Goal: Check status: Check status

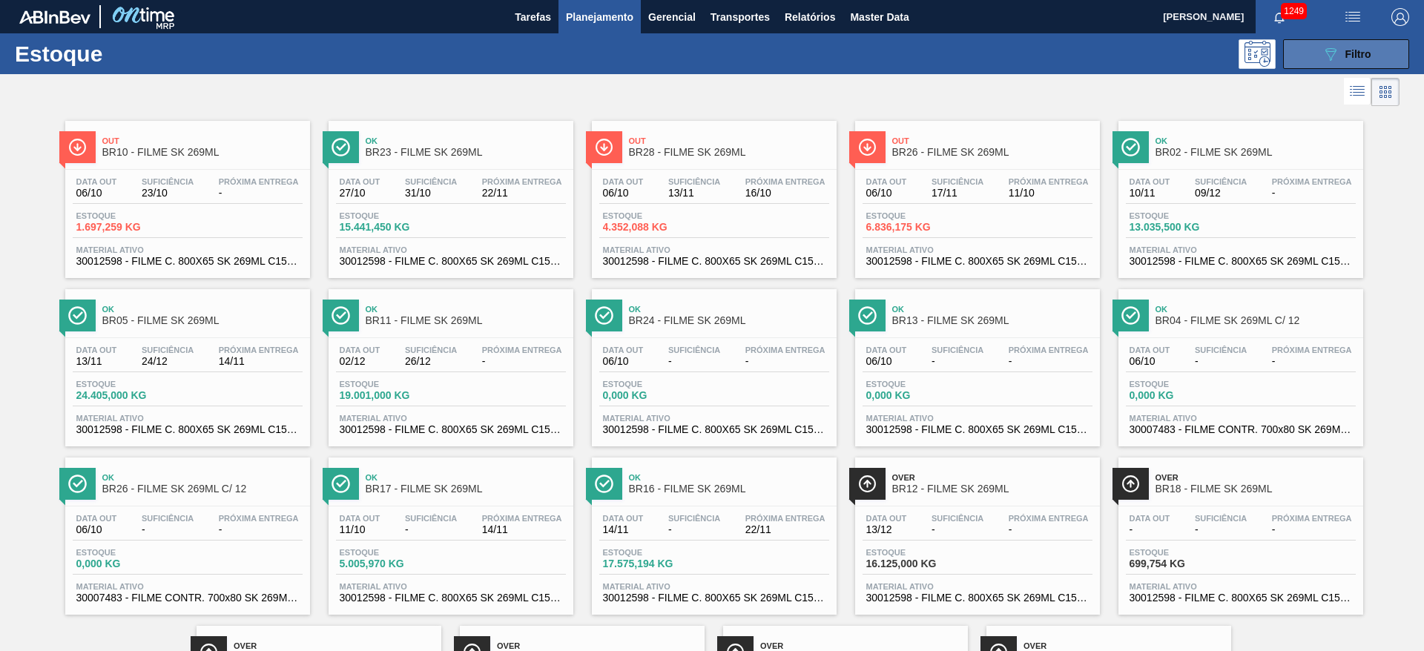
click at [1350, 58] on span "Filtro" at bounding box center [1358, 54] width 26 height 12
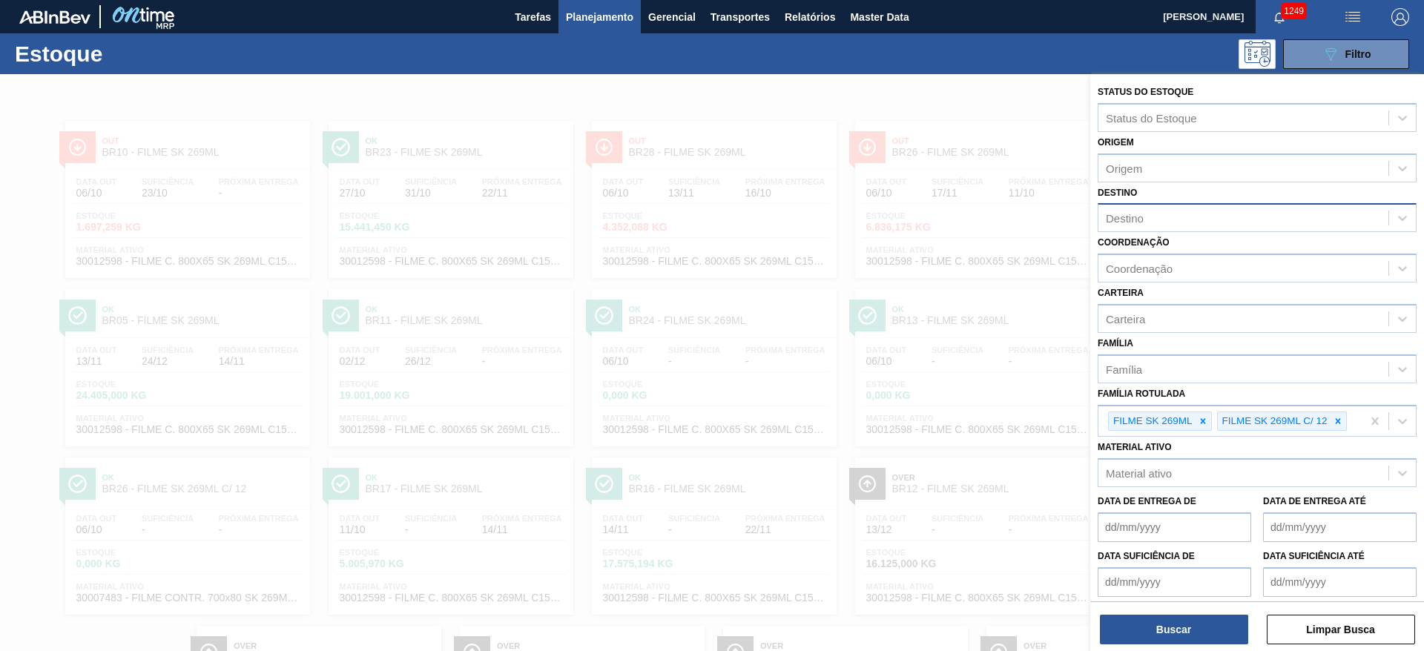
click at [1135, 222] on div "Destino" at bounding box center [1125, 218] width 38 height 13
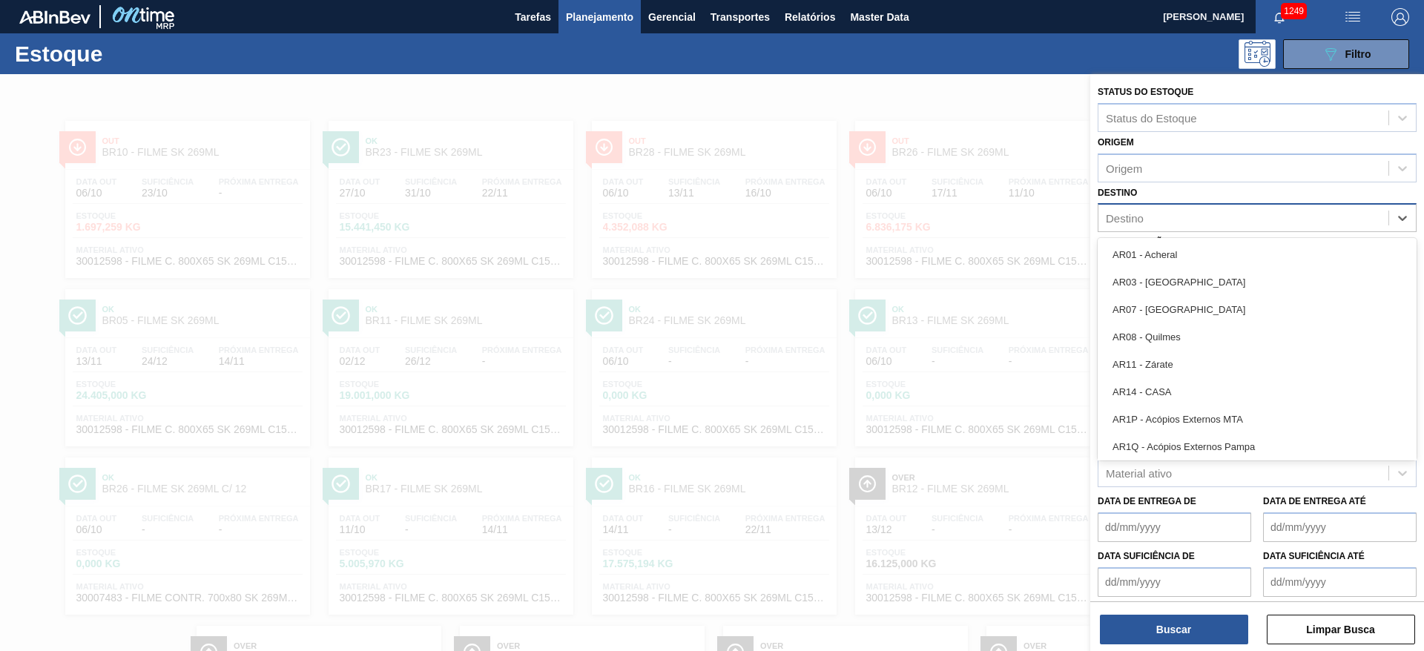
type input "11"
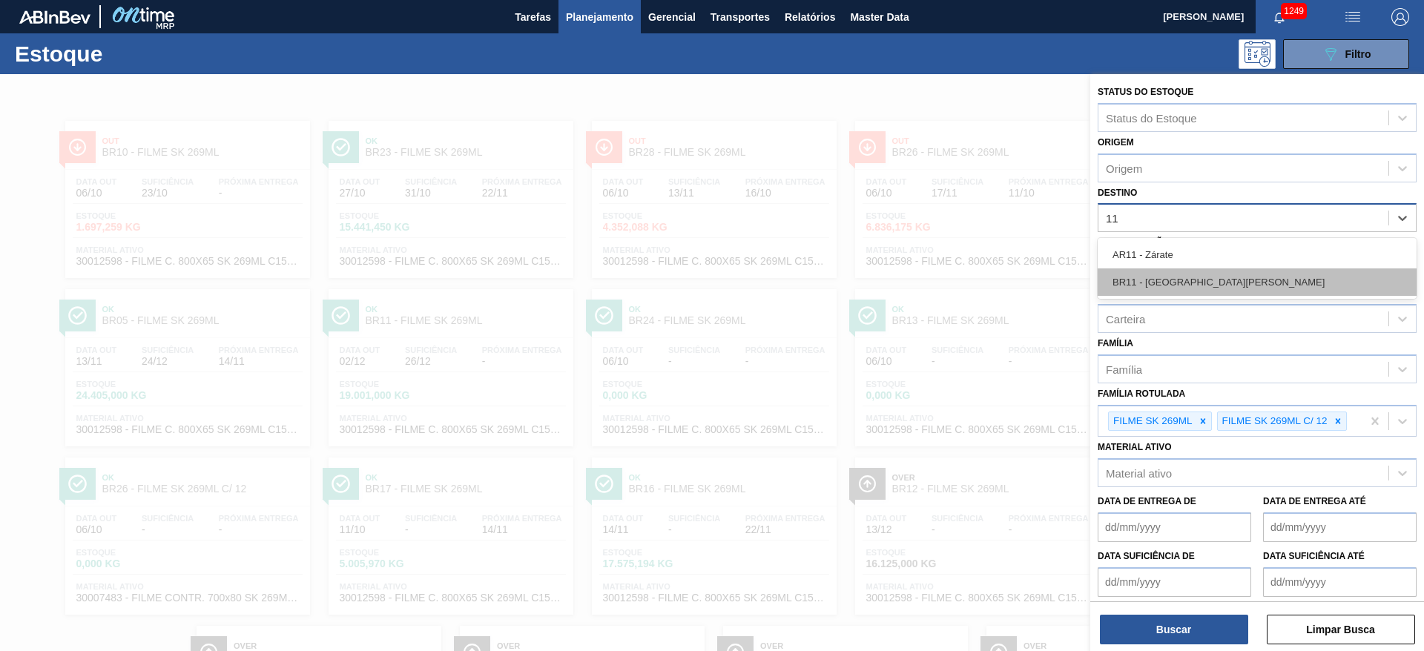
click at [1155, 289] on div "BR11 - [GEOGRAPHIC_DATA][PERSON_NAME]" at bounding box center [1257, 281] width 319 height 27
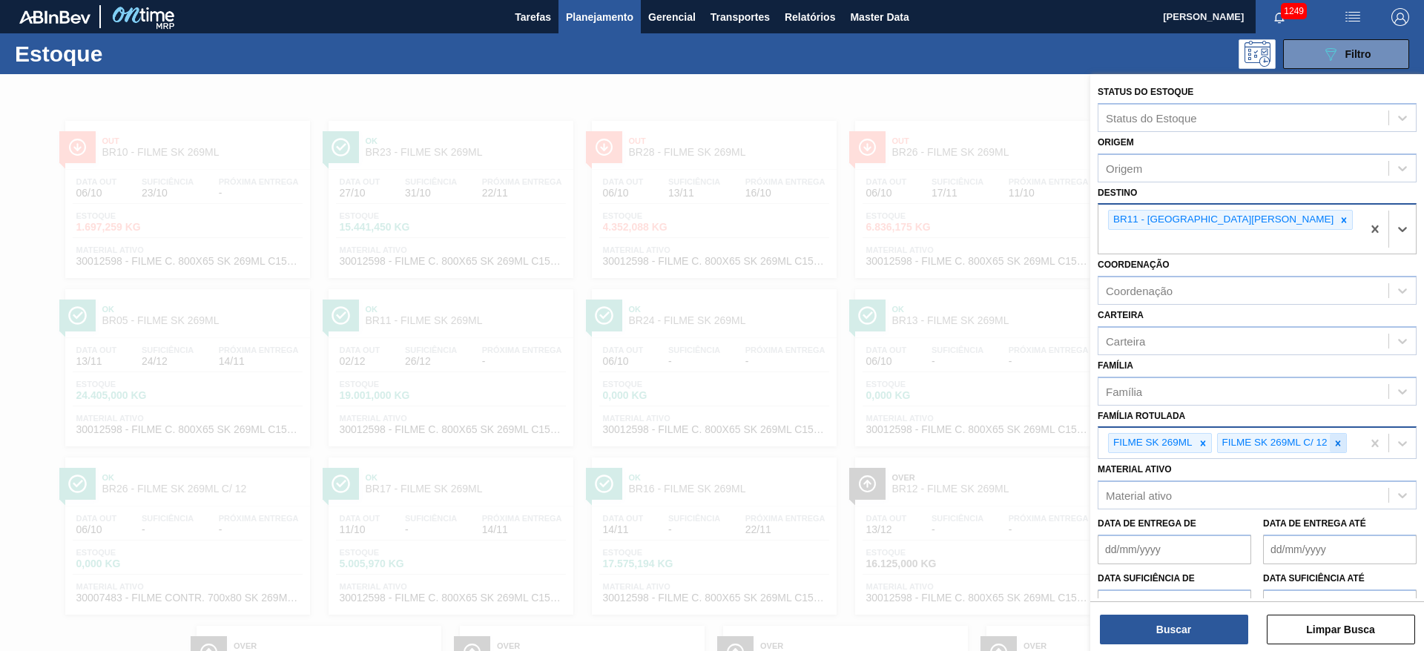
click at [1338, 438] on icon at bounding box center [1338, 443] width 10 height 10
click at [1201, 440] on icon at bounding box center [1202, 442] width 5 height 5
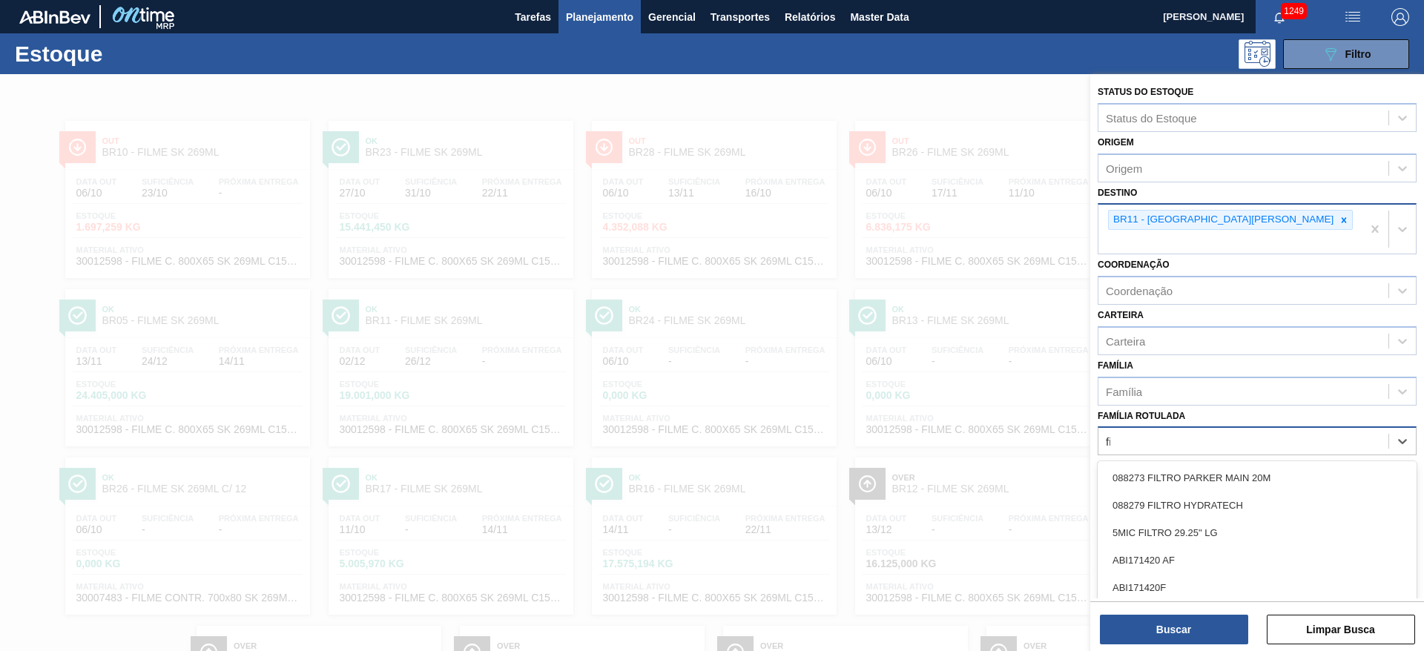
scroll to position [20, 0]
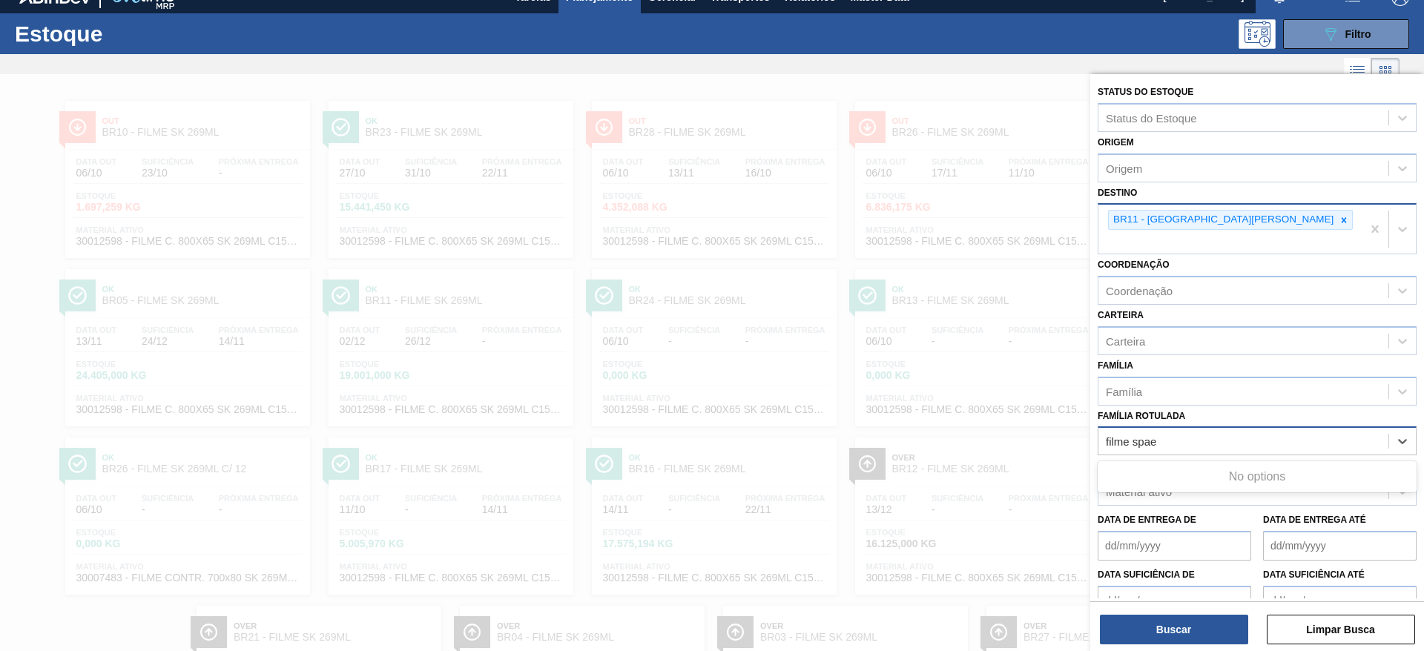
type Rotulada "filme spa"
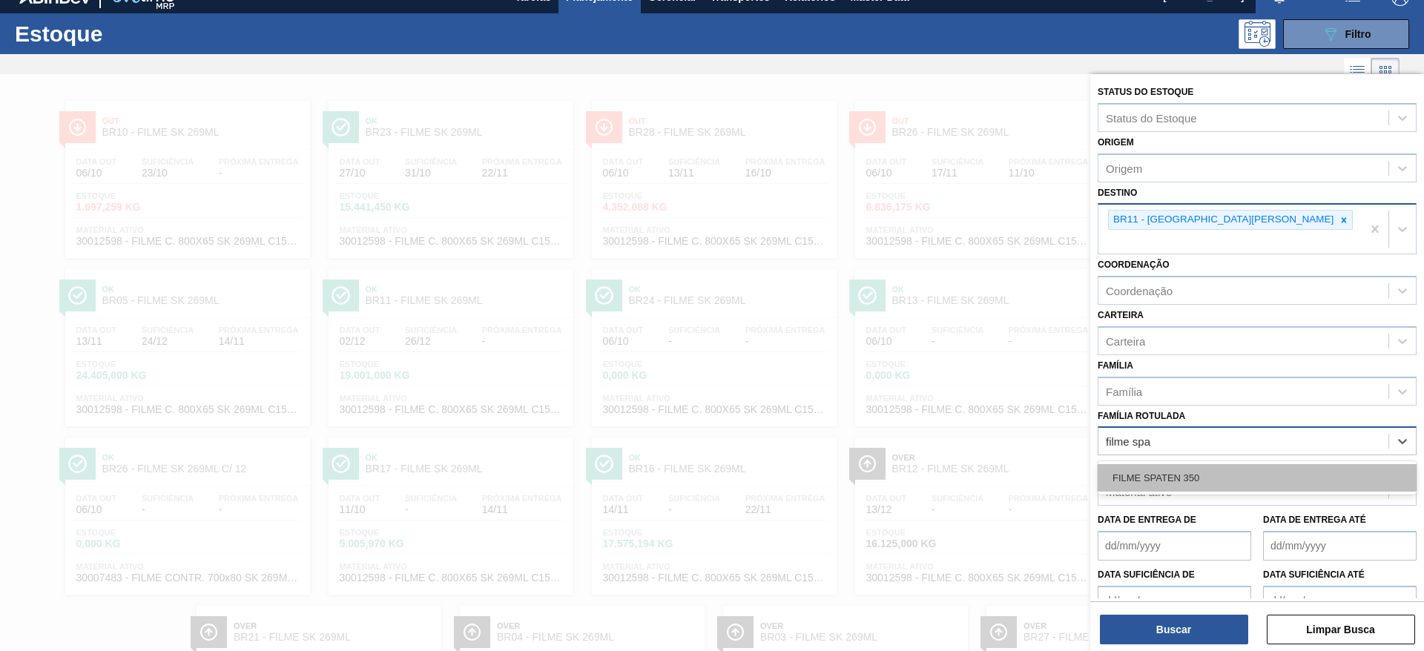
click at [1178, 464] on div "FILME SPATEN 350" at bounding box center [1257, 477] width 319 height 27
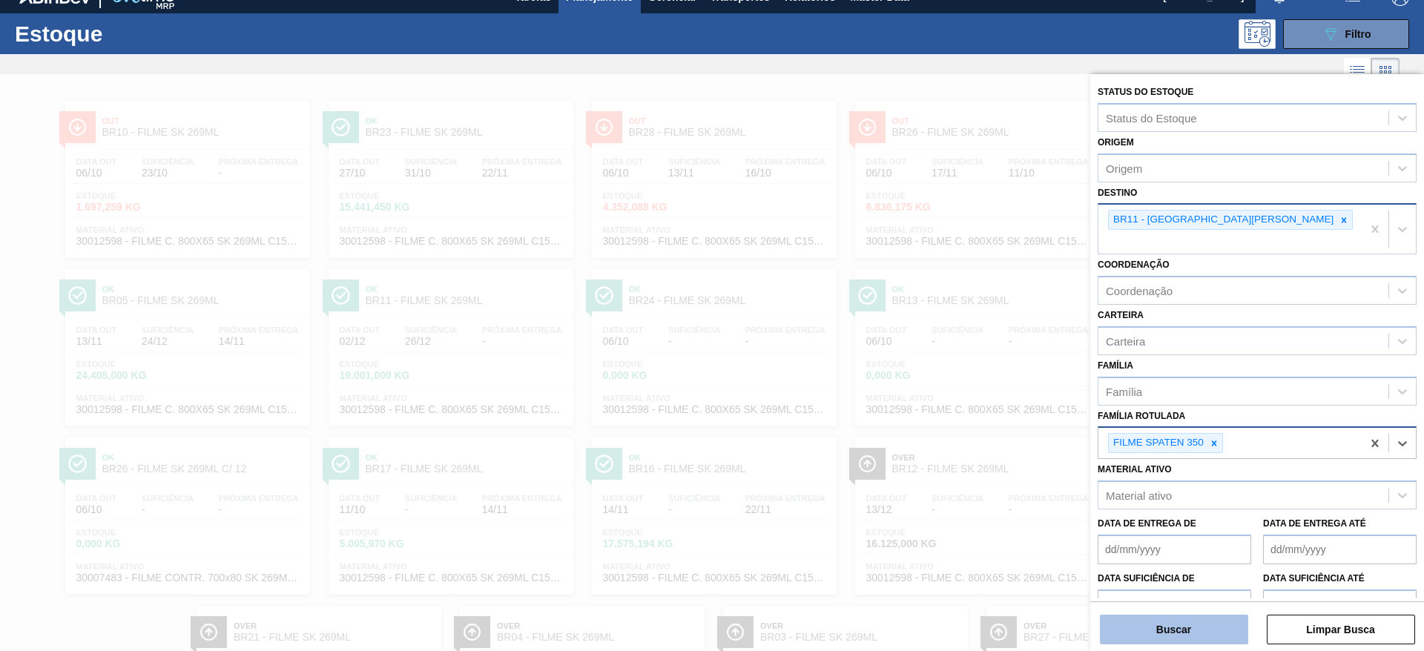
click at [1141, 628] on button "Buscar" at bounding box center [1174, 630] width 148 height 30
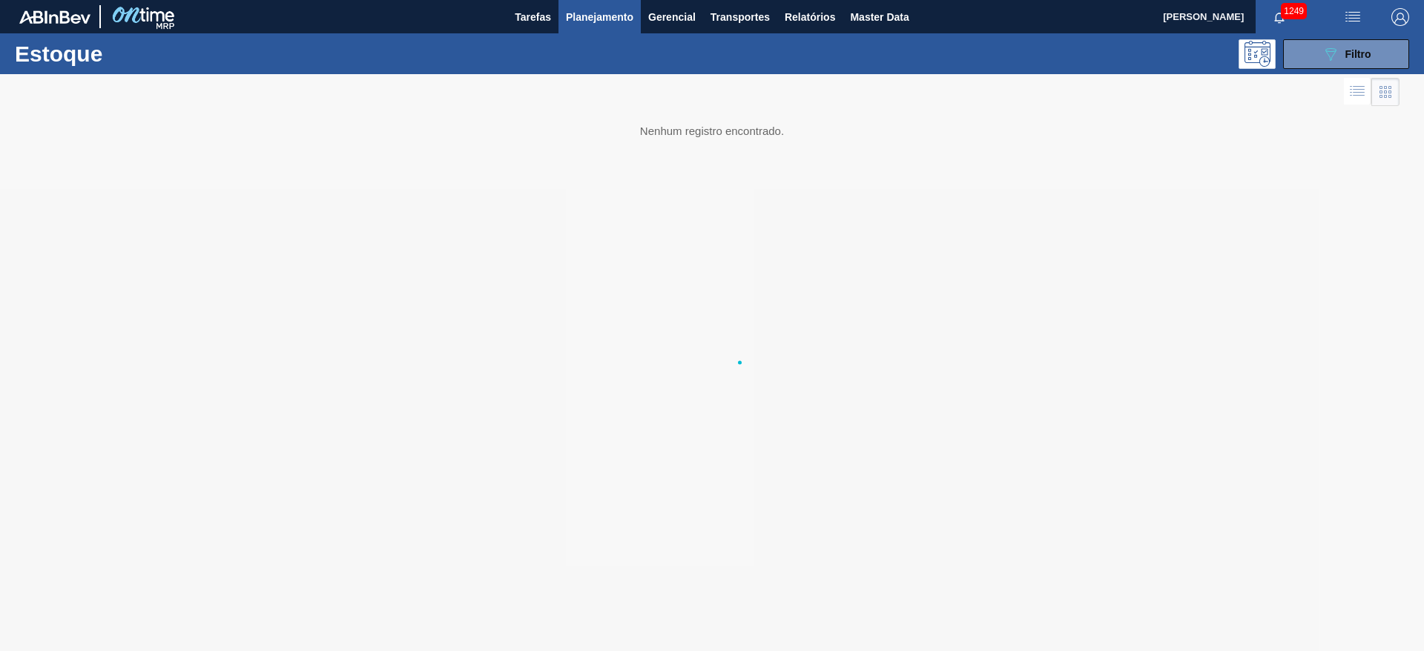
scroll to position [0, 0]
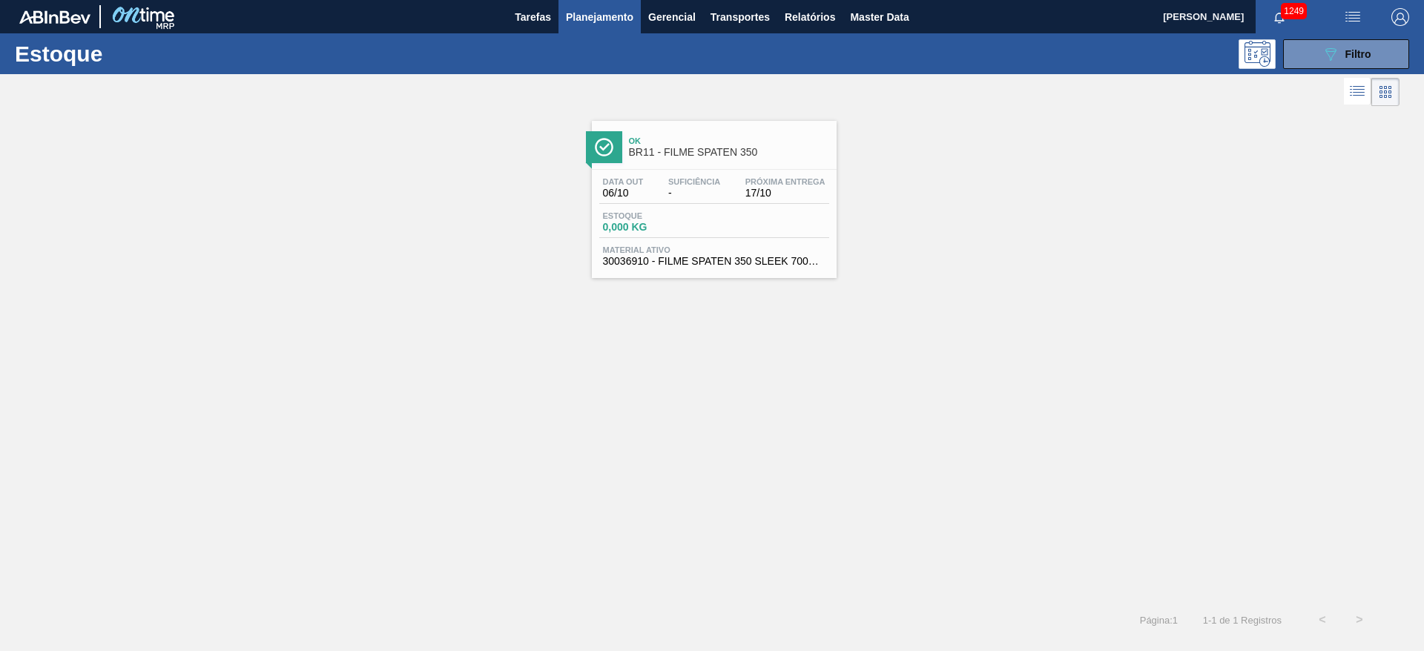
click at [673, 204] on div "Data out 06/10 Suficiência - Próxima Entrega 17/10 Estoque 0,000 KG Material at…" at bounding box center [714, 220] width 245 height 101
